Goal: Task Accomplishment & Management: Manage account settings

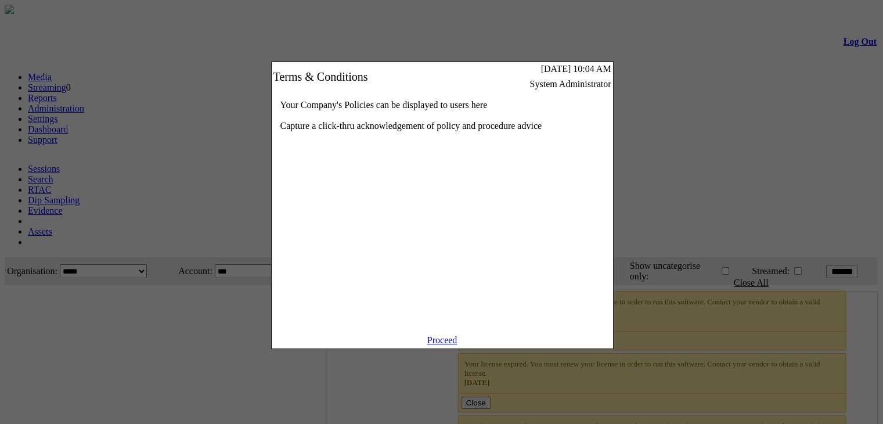
click at [457, 345] on link "Proceed" at bounding box center [442, 340] width 30 height 10
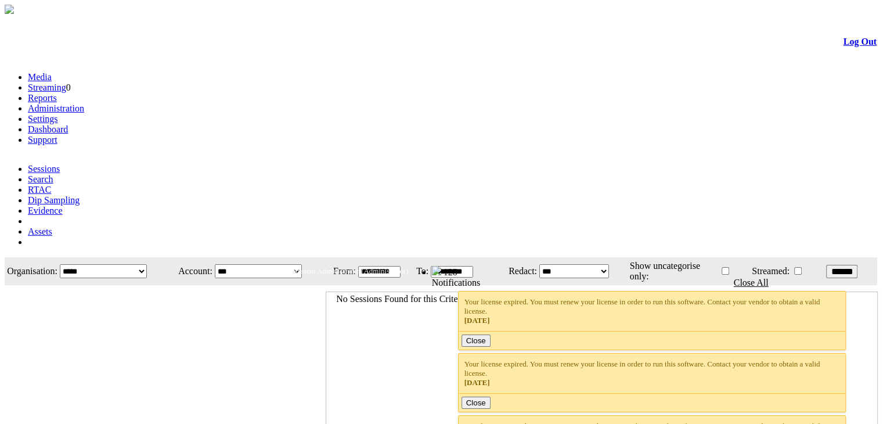
click at [84, 103] on link "Administration" at bounding box center [56, 108] width 56 height 10
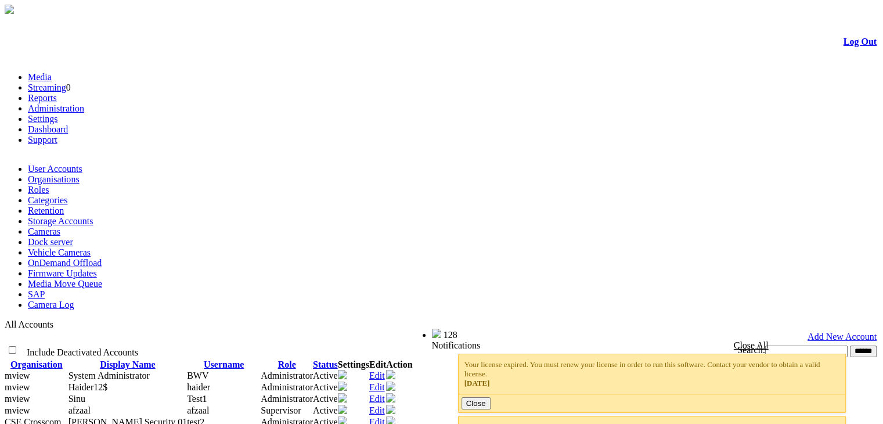
click at [60, 226] on link "Cameras" at bounding box center [44, 231] width 32 height 10
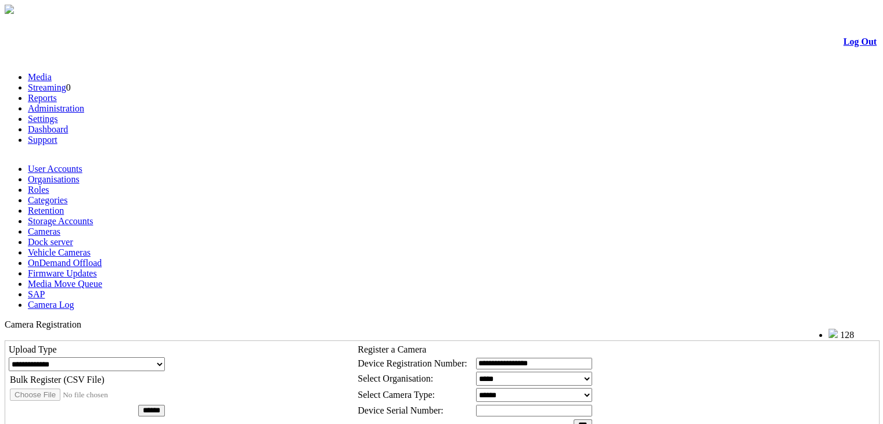
click at [153, 357] on select "**********" at bounding box center [87, 364] width 156 height 14
